Goal: Task Accomplishment & Management: Manage account settings

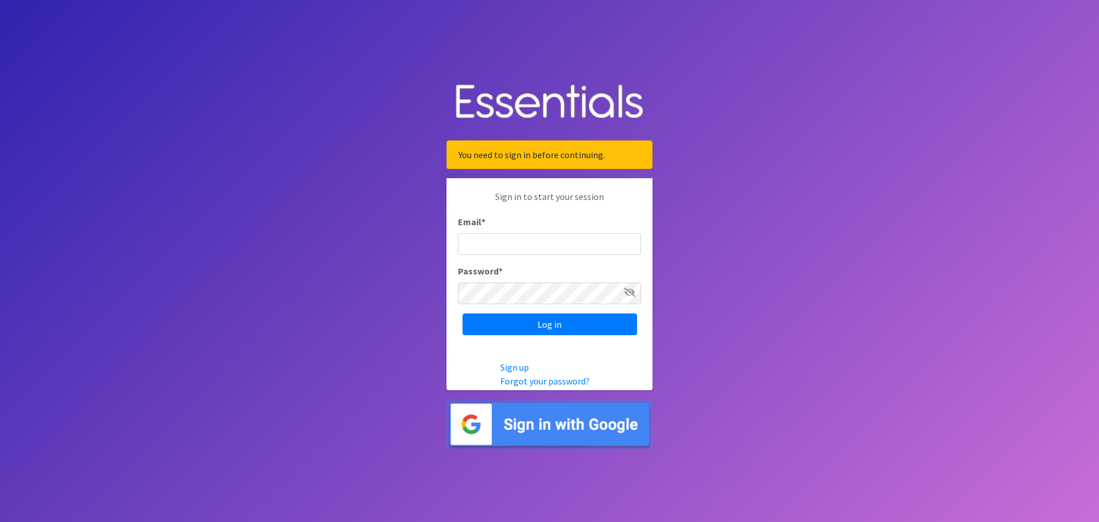
type input "r"
type input "[EMAIL_ADDRESS][DOMAIN_NAME]"
click at [463, 313] on input "Log in" at bounding box center [550, 324] width 175 height 22
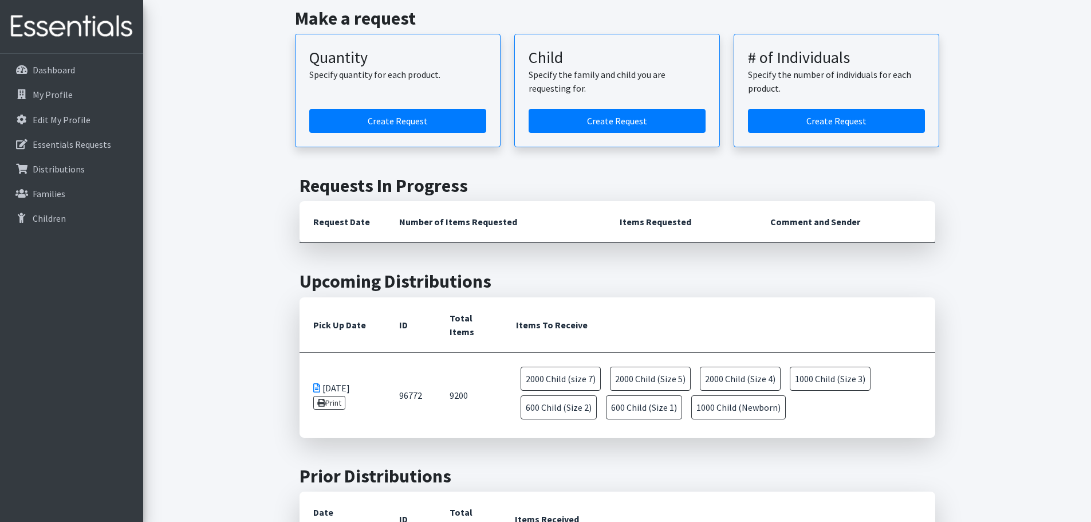
scroll to position [229, 0]
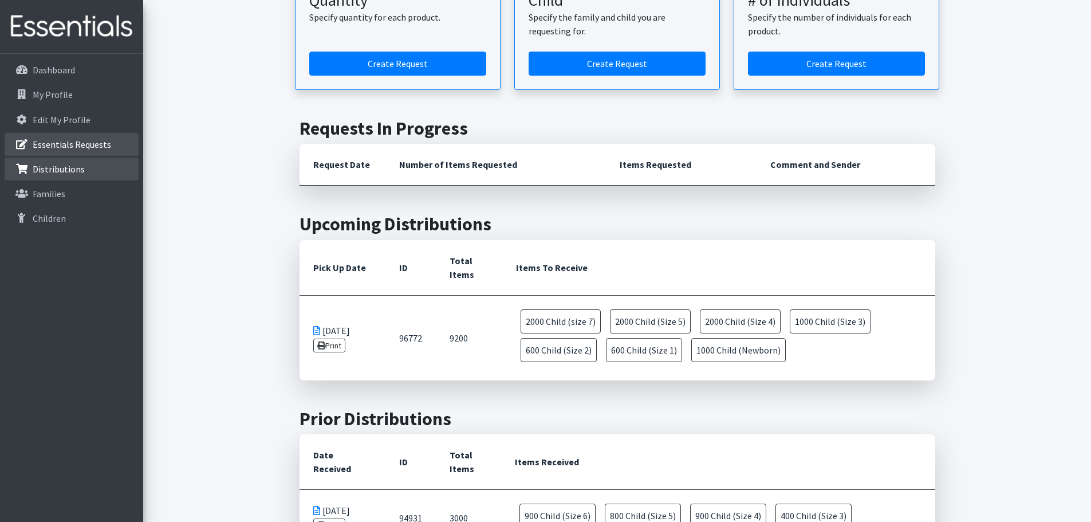
drag, startPoint x: 58, startPoint y: 147, endPoint x: 82, endPoint y: 172, distance: 34.8
click at [58, 147] on p "Essentials Requests" at bounding box center [72, 144] width 78 height 11
